Goal: Check status: Check status

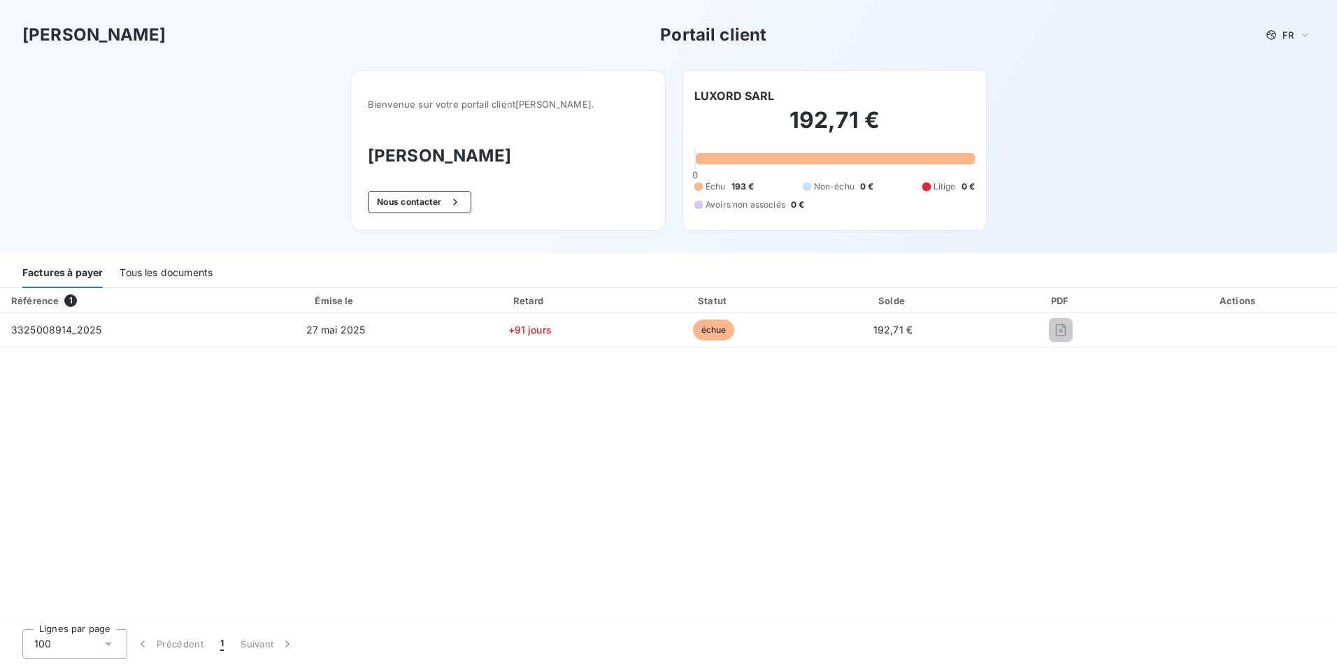
click at [851, 157] on div at bounding box center [835, 158] width 279 height 11
click at [896, 151] on div "192,71 € 0 Échu 193 € Non-échu 0 € Litige 0 € Avoirs non associés 0 €" at bounding box center [834, 158] width 280 height 109
click at [164, 268] on div "Tous les documents" at bounding box center [166, 273] width 93 height 29
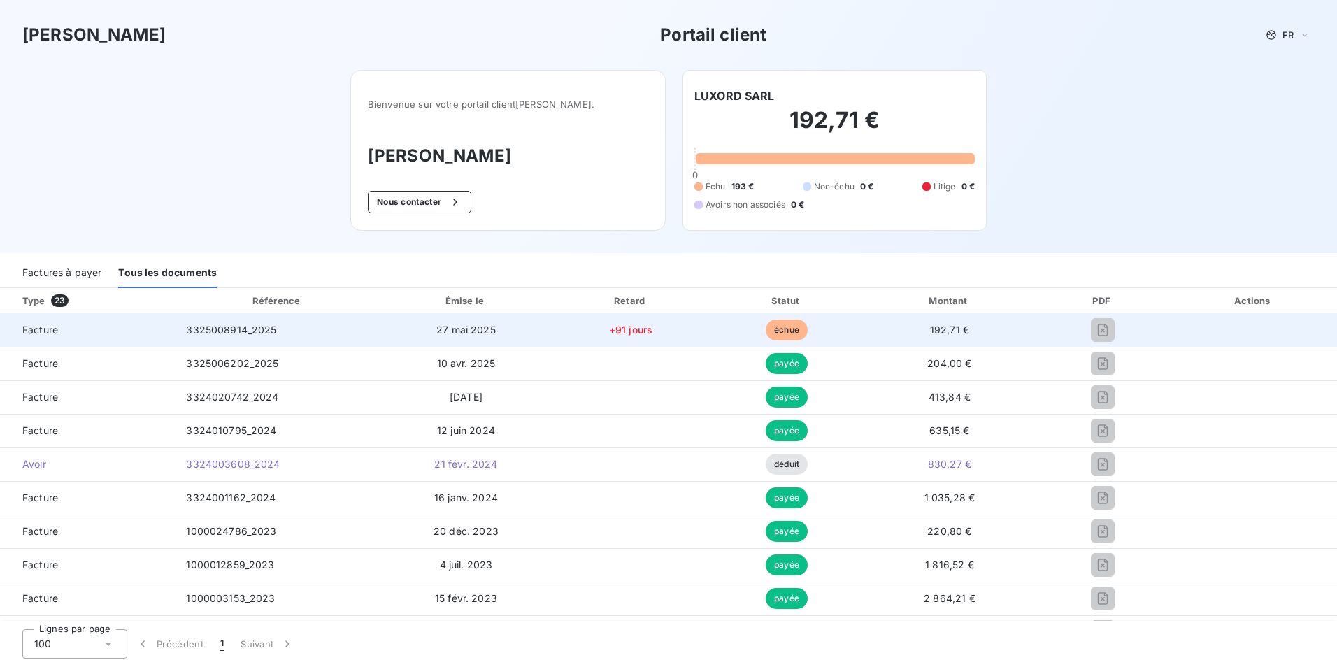
click at [765, 326] on span "échue" at bounding box center [786, 329] width 42 height 21
click at [178, 333] on td "3325008914_2025" at bounding box center [277, 330] width 205 height 34
click at [39, 332] on span "Facture" at bounding box center [87, 330] width 152 height 14
click at [467, 319] on td "27 mai 2025" at bounding box center [466, 330] width 172 height 34
click at [473, 322] on td "27 mai 2025" at bounding box center [466, 330] width 172 height 34
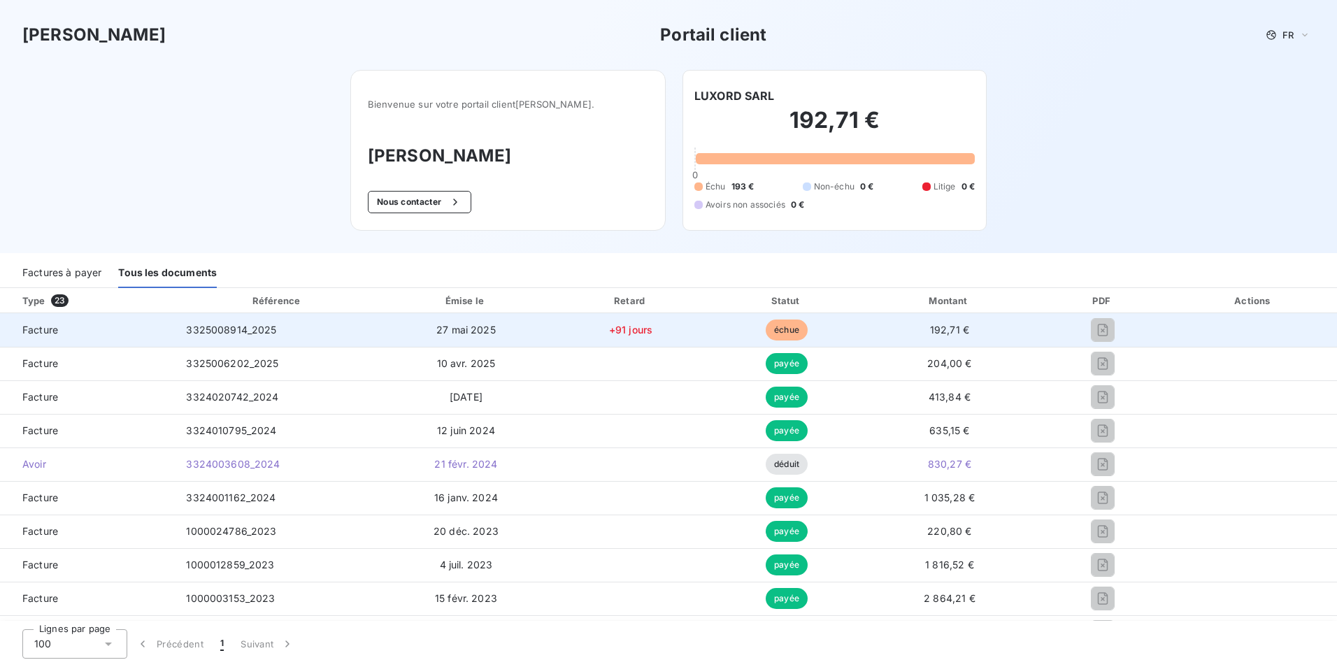
drag, startPoint x: 473, startPoint y: 322, endPoint x: 635, endPoint y: 331, distance: 163.1
click at [635, 331] on span "+91 jours" at bounding box center [630, 330] width 43 height 12
